Goal: Task Accomplishment & Management: Manage account settings

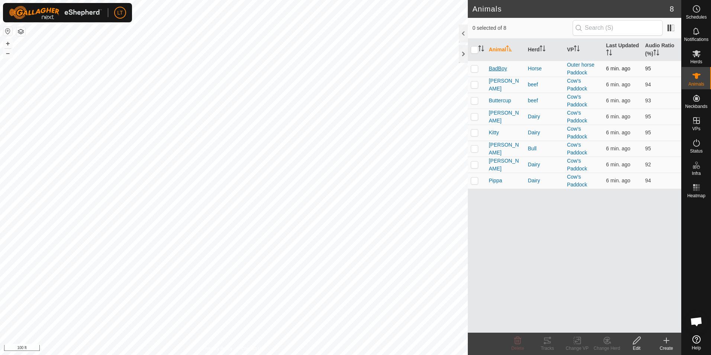
drag, startPoint x: 480, startPoint y: 144, endPoint x: 492, endPoint y: 65, distance: 79.7
click at [492, 65] on span "BadBoy" at bounding box center [498, 69] width 18 height 8
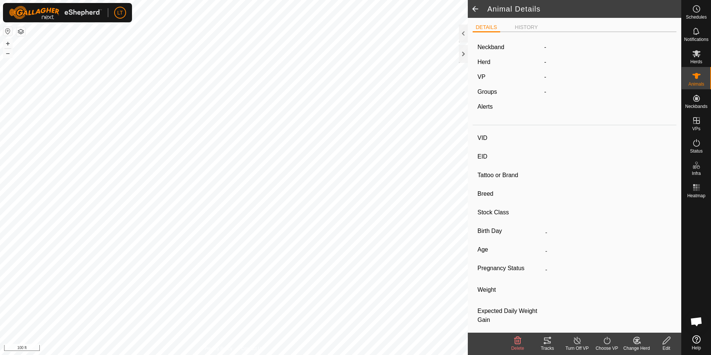
type input "BadBoy"
type input "-"
type input "Caballo Diablo"
type input "-"
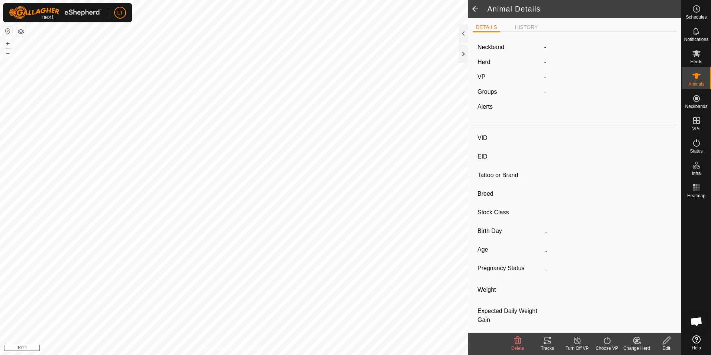
type input "Dry"
type input "0 kg"
type input "-"
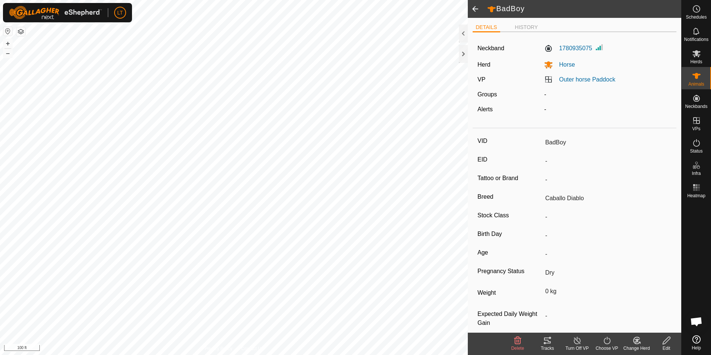
click at [550, 342] on icon at bounding box center [547, 340] width 7 height 6
